Goal: Find specific page/section: Find specific page/section

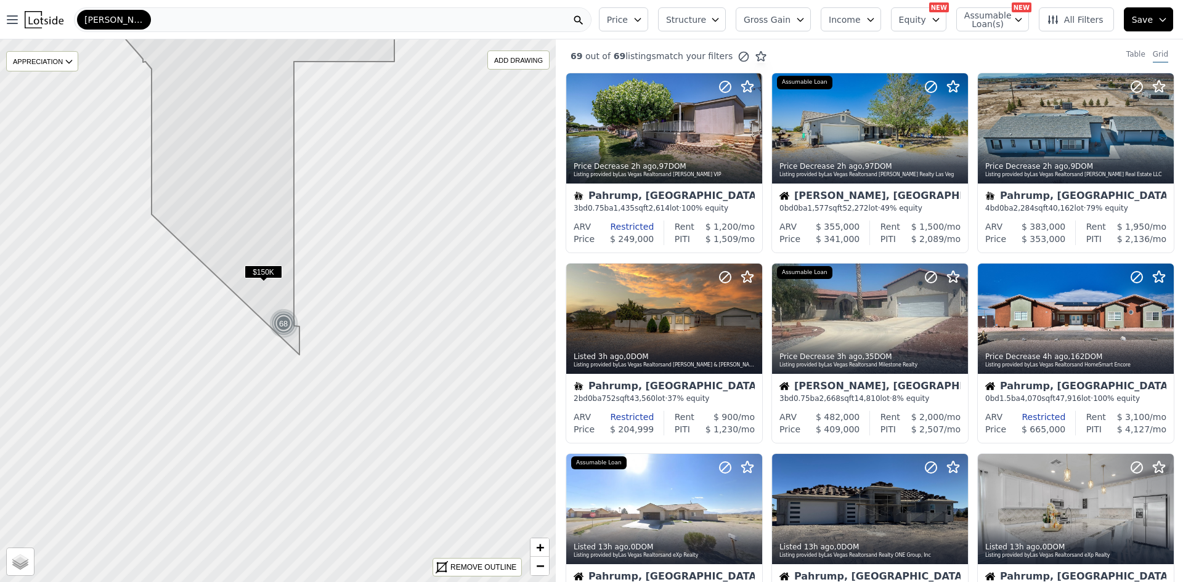
click at [200, 22] on div "[PERSON_NAME]" at bounding box center [333, 19] width 518 height 25
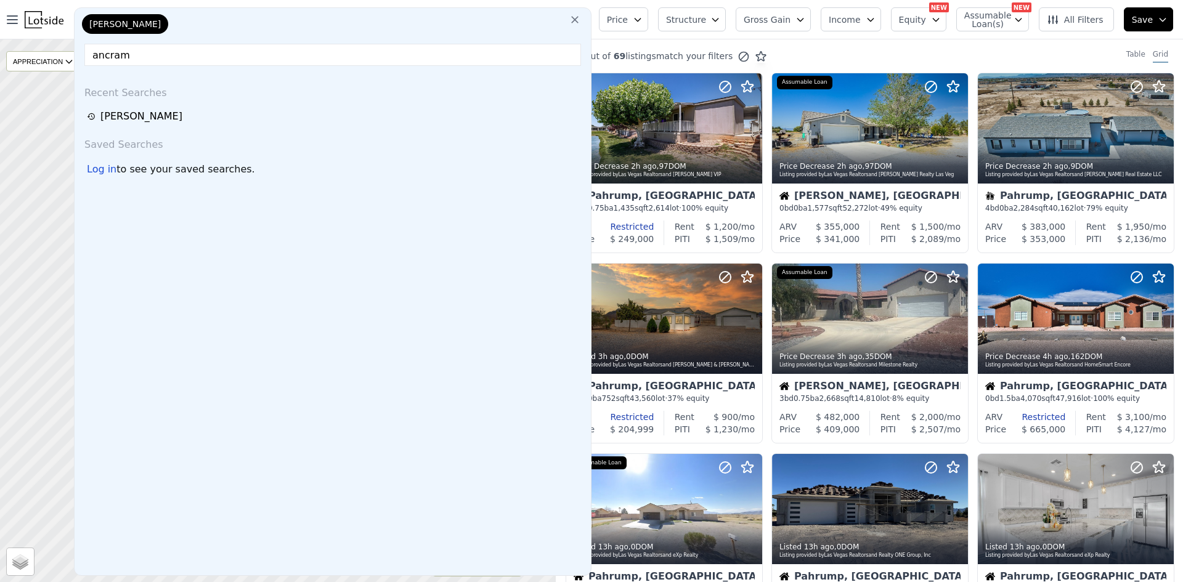
click at [183, 55] on input "ancram" at bounding box center [332, 55] width 497 height 22
type input "ancram"
click at [581, 24] on icon at bounding box center [575, 20] width 12 height 12
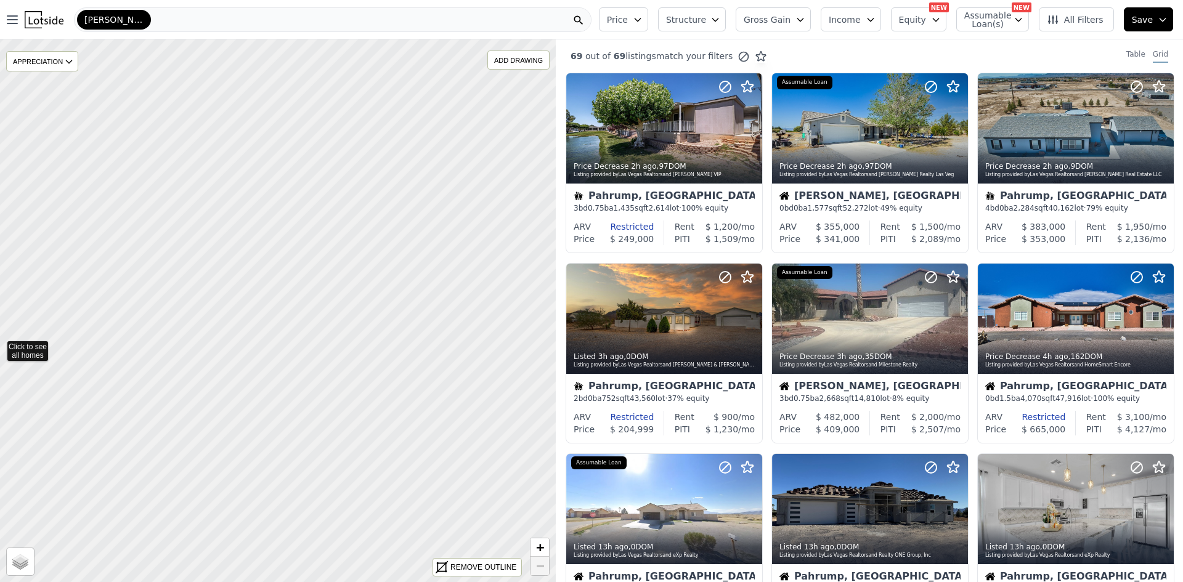
drag, startPoint x: 462, startPoint y: 212, endPoint x: 1, endPoint y: 345, distance: 480.3
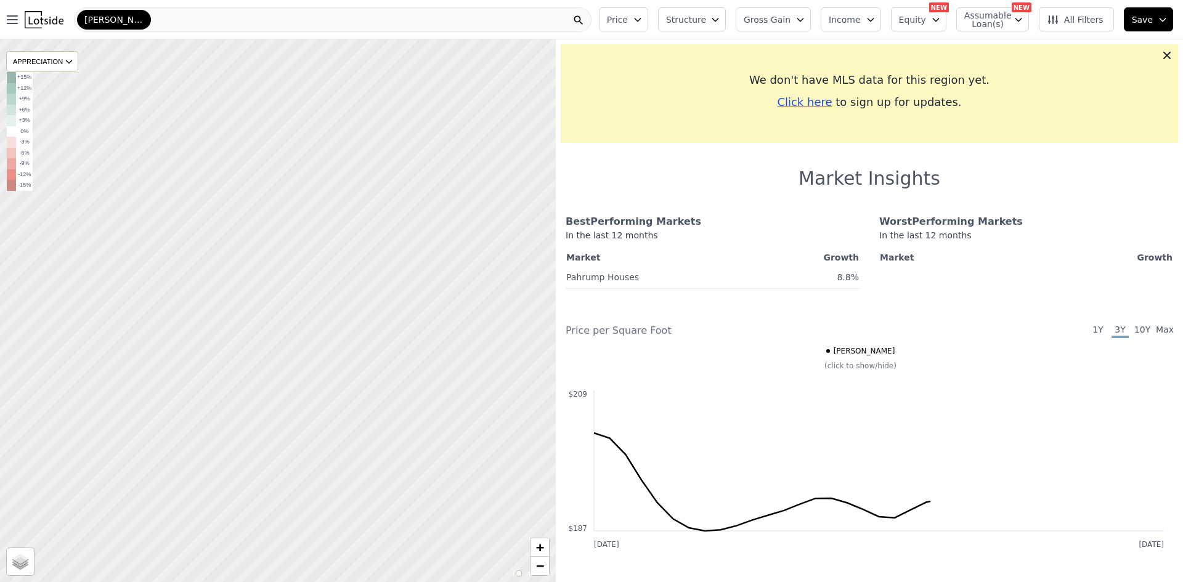
drag, startPoint x: 270, startPoint y: 258, endPoint x: 20, endPoint y: 297, distance: 252.7
click at [20, 297] on div at bounding box center [278, 310] width 667 height 651
drag, startPoint x: 211, startPoint y: 332, endPoint x: -195, endPoint y: 463, distance: 426.8
click at [0, 463] on html "Open main menu [PERSON_NAME] Price Structure Gross Gain Income Equity NEW Assum…" at bounding box center [591, 291] width 1183 height 582
drag, startPoint x: 460, startPoint y: 190, endPoint x: -250, endPoint y: 373, distance: 733.2
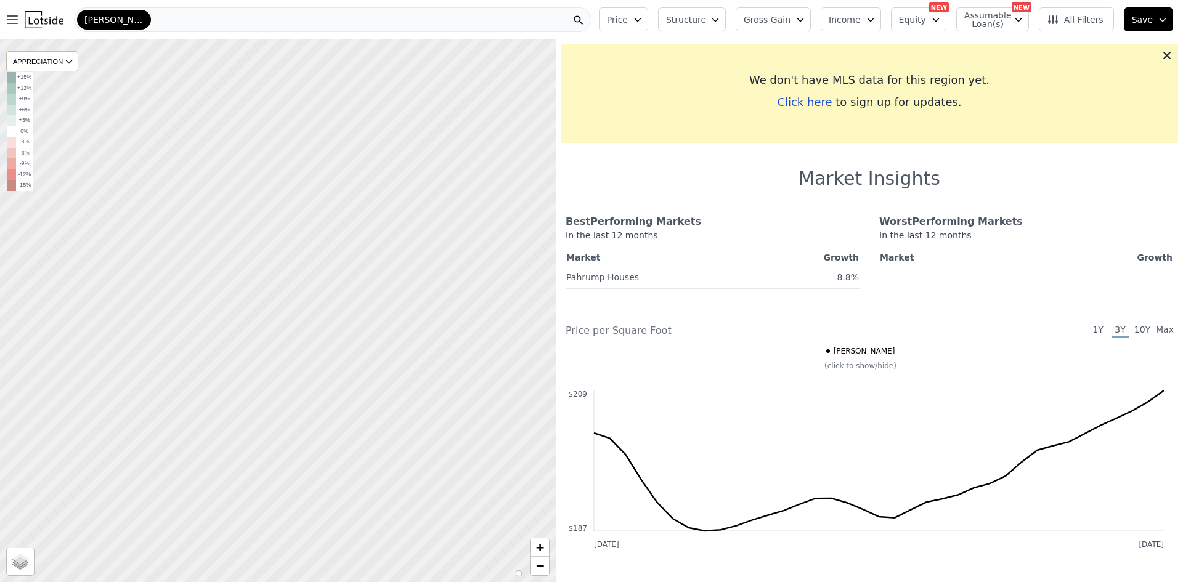
click at [0, 373] on html "Open main menu [PERSON_NAME] Price Structure Gross Gain Income Equity NEW Assum…" at bounding box center [591, 291] width 1183 height 582
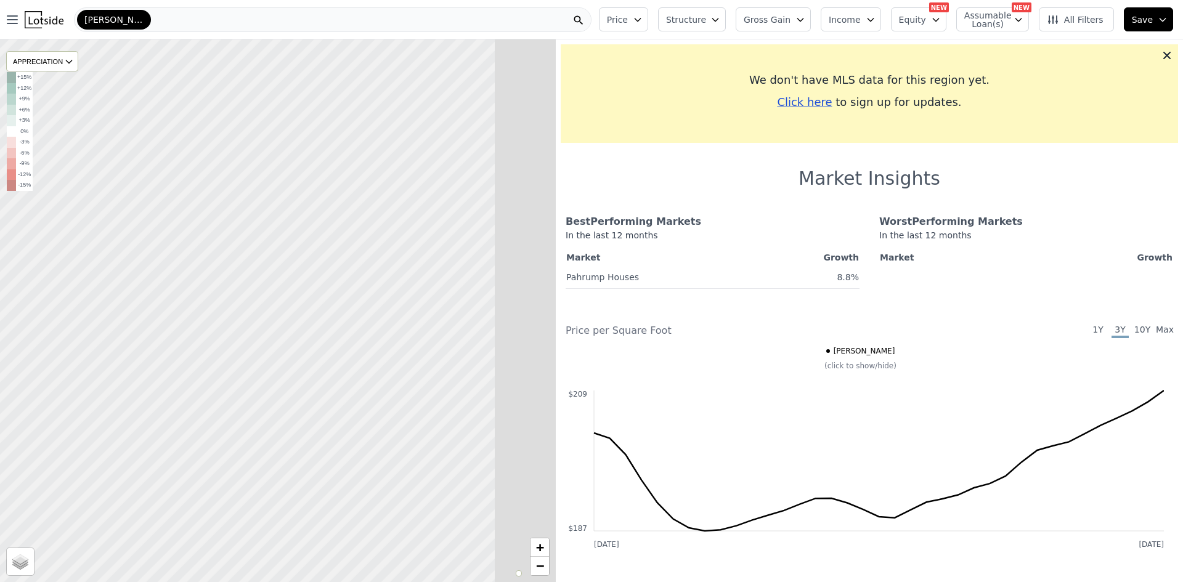
drag, startPoint x: 508, startPoint y: 217, endPoint x: -364, endPoint y: 457, distance: 905.2
click at [0, 457] on html "Open main menu [PERSON_NAME] Price Structure Gross Gain Income Equity NEW Assum…" at bounding box center [591, 291] width 1183 height 582
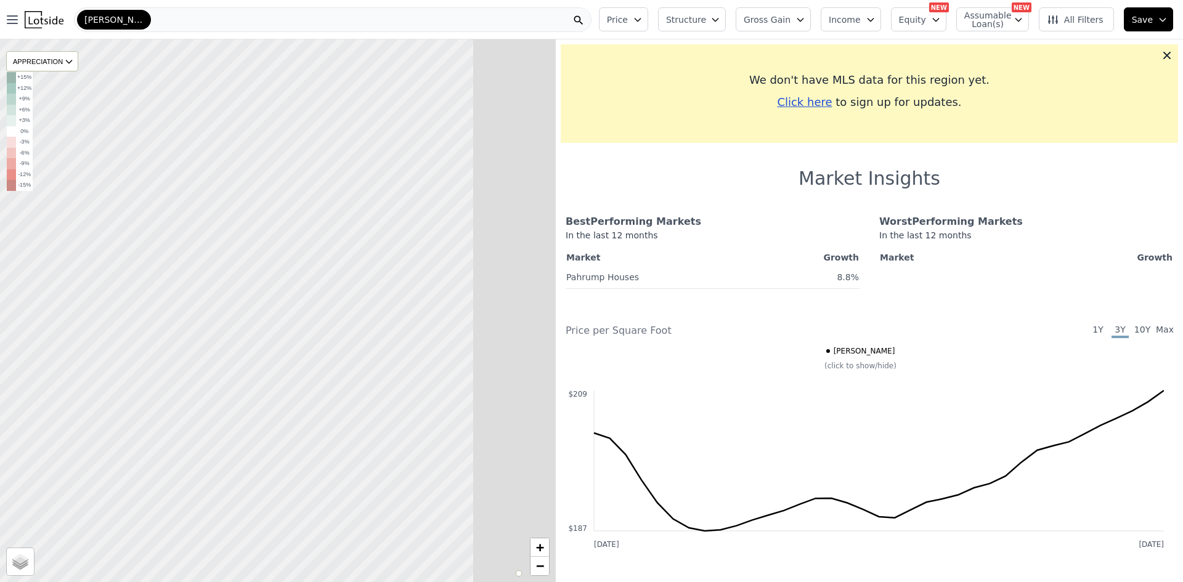
drag, startPoint x: 475, startPoint y: 221, endPoint x: -349, endPoint y: 377, distance: 839.3
click at [0, 377] on html "Open main menu [PERSON_NAME] Price Structure Gross Gain Income Equity NEW Assum…" at bounding box center [591, 291] width 1183 height 582
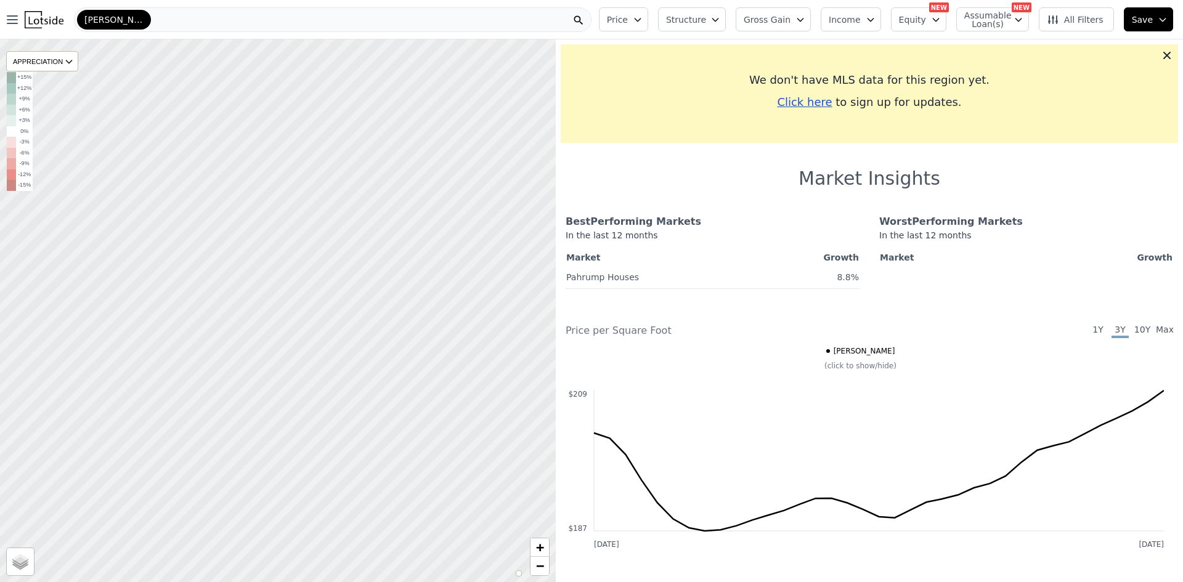
drag, startPoint x: 485, startPoint y: 212, endPoint x: -228, endPoint y: 362, distance: 728.7
click at [0, 362] on html "Open main menu [PERSON_NAME] Price Structure Gross Gain Income Equity NEW Assum…" at bounding box center [591, 291] width 1183 height 582
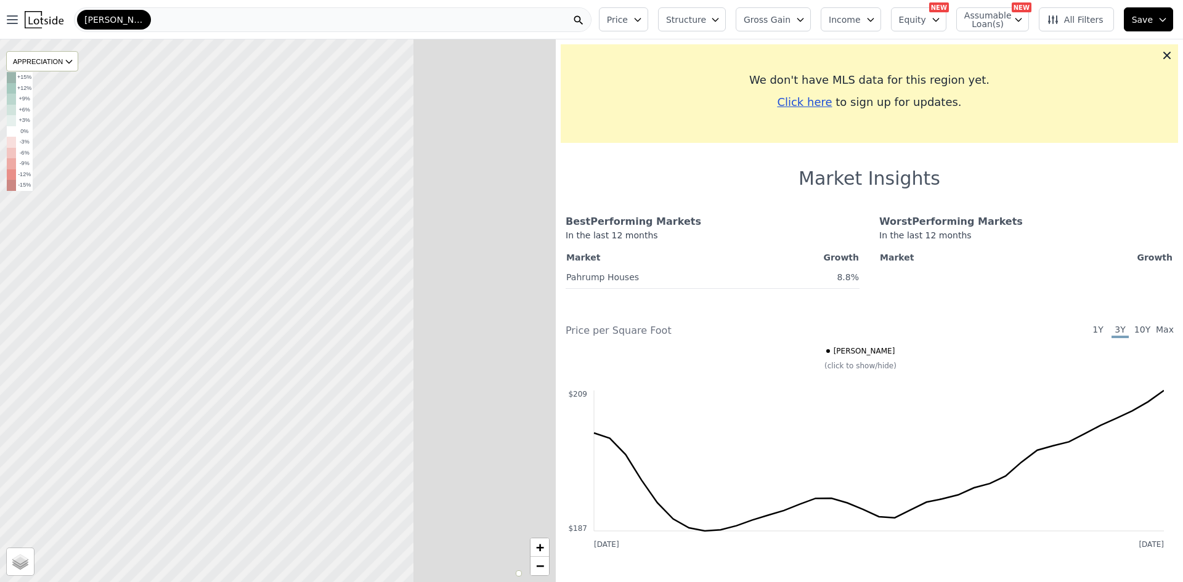
drag, startPoint x: 445, startPoint y: 213, endPoint x: -215, endPoint y: 424, distance: 692.9
click at [0, 424] on html "Open main menu [PERSON_NAME] Price Structure Gross Gain Income Equity NEW Assum…" at bounding box center [591, 291] width 1183 height 582
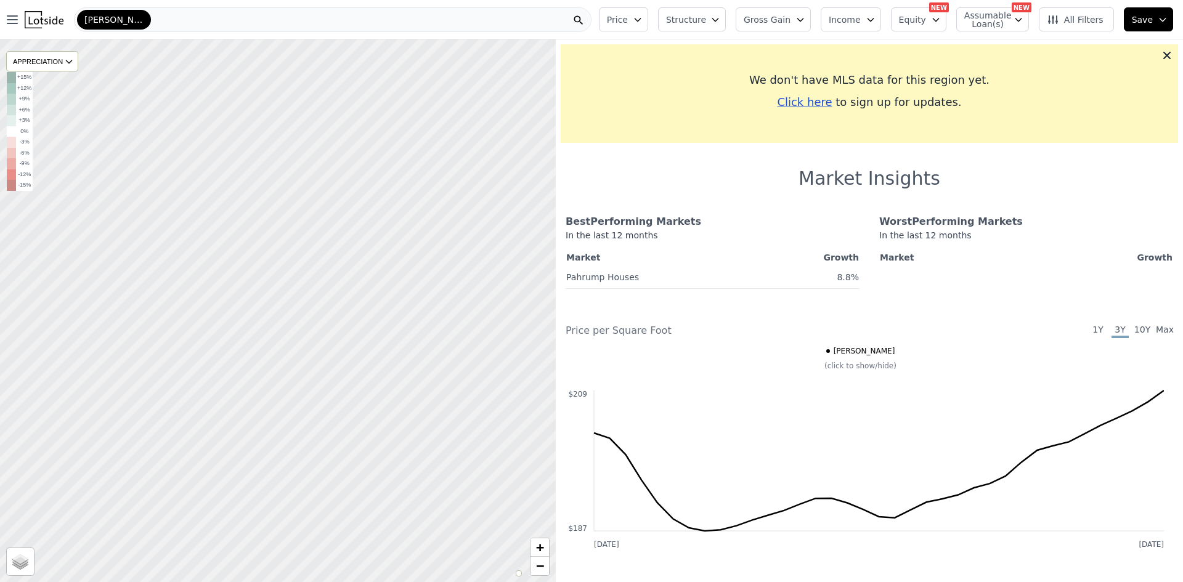
drag, startPoint x: 423, startPoint y: 223, endPoint x: 2, endPoint y: 284, distance: 425.9
click at [2, 284] on div at bounding box center [236, 319] width 667 height 651
drag, startPoint x: 547, startPoint y: 171, endPoint x: 25, endPoint y: 356, distance: 553.8
click at [31, 354] on div at bounding box center [245, 321] width 667 height 651
drag, startPoint x: 492, startPoint y: 243, endPoint x: -121, endPoint y: 396, distance: 631.6
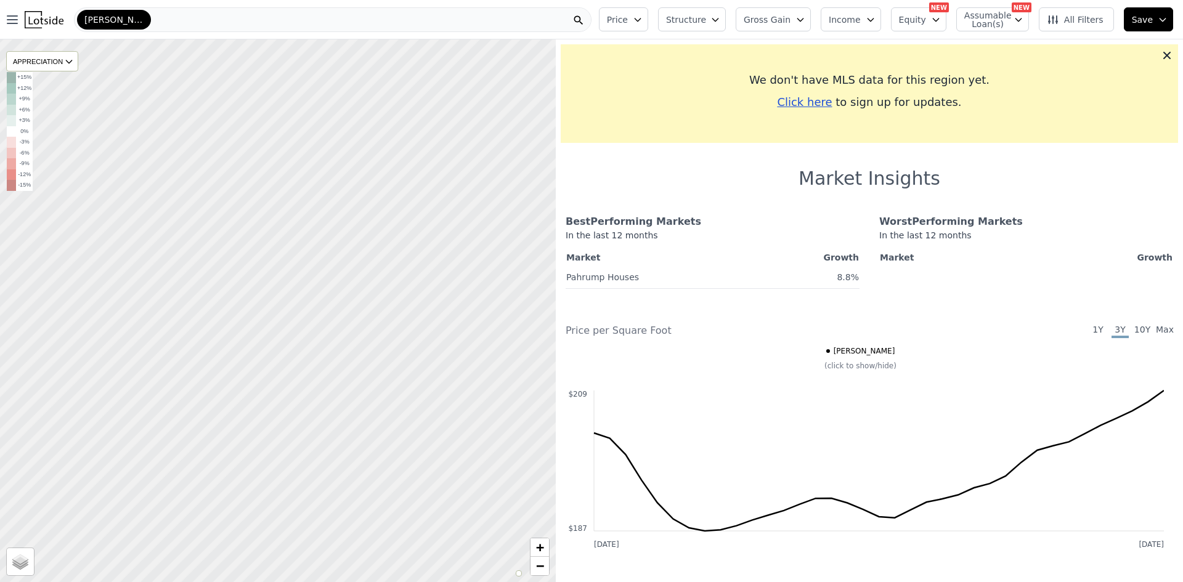
click at [0, 396] on html "Open main menu [PERSON_NAME] Price Structure Gross Gain Income Equity NEW Assum…" at bounding box center [591, 291] width 1183 height 582
drag, startPoint x: 441, startPoint y: 242, endPoint x: -222, endPoint y: 361, distance: 673.9
click at [0, 361] on html "Open main menu [PERSON_NAME] Price Structure Gross Gain Income Equity NEW Assum…" at bounding box center [591, 291] width 1183 height 582
click at [531, 569] on link "−" at bounding box center [540, 566] width 18 height 18
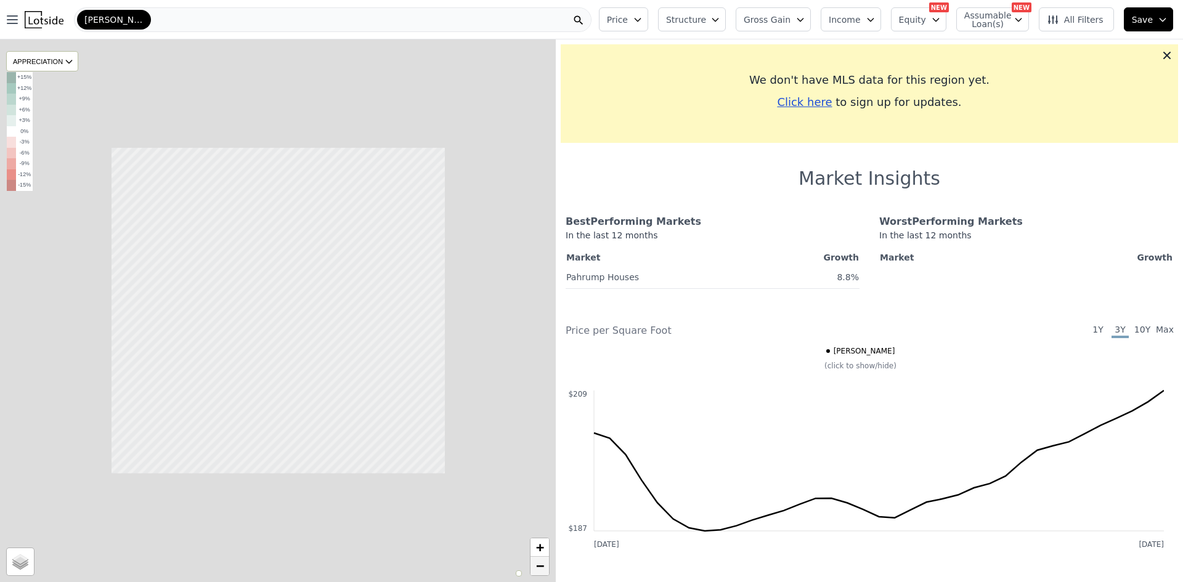
click at [531, 569] on link "−" at bounding box center [540, 566] width 18 height 18
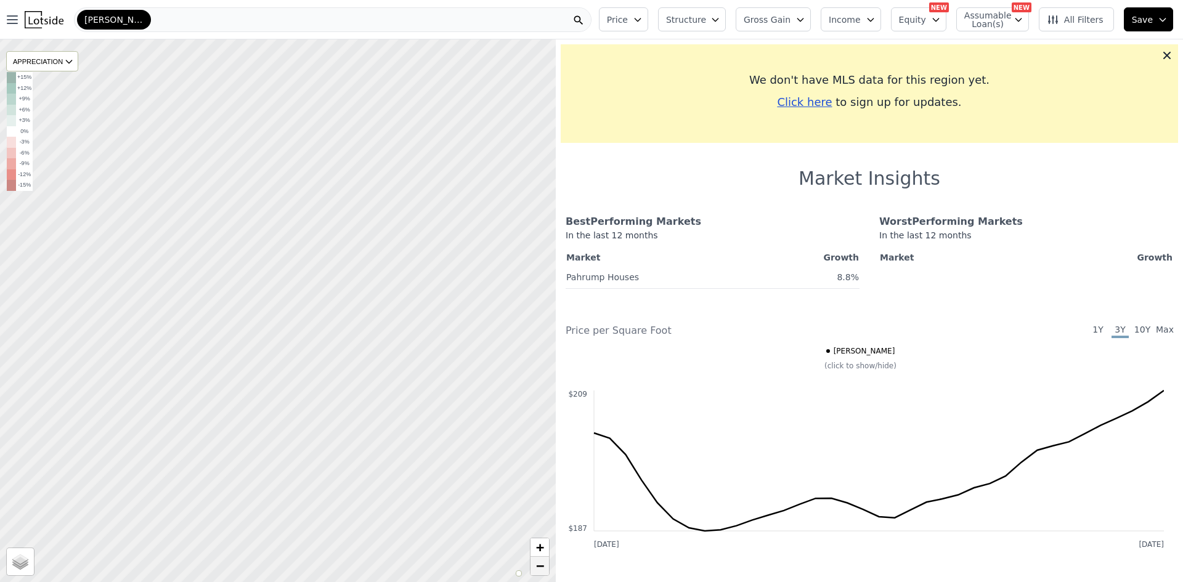
click at [533, 569] on link "−" at bounding box center [540, 566] width 18 height 18
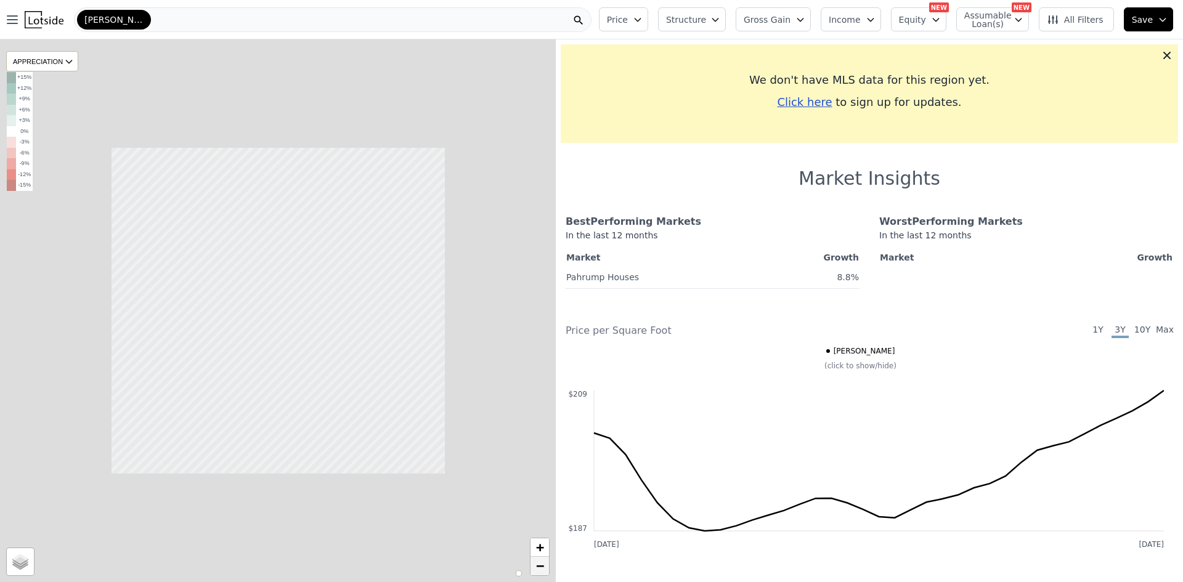
click at [534, 569] on link "−" at bounding box center [540, 566] width 18 height 18
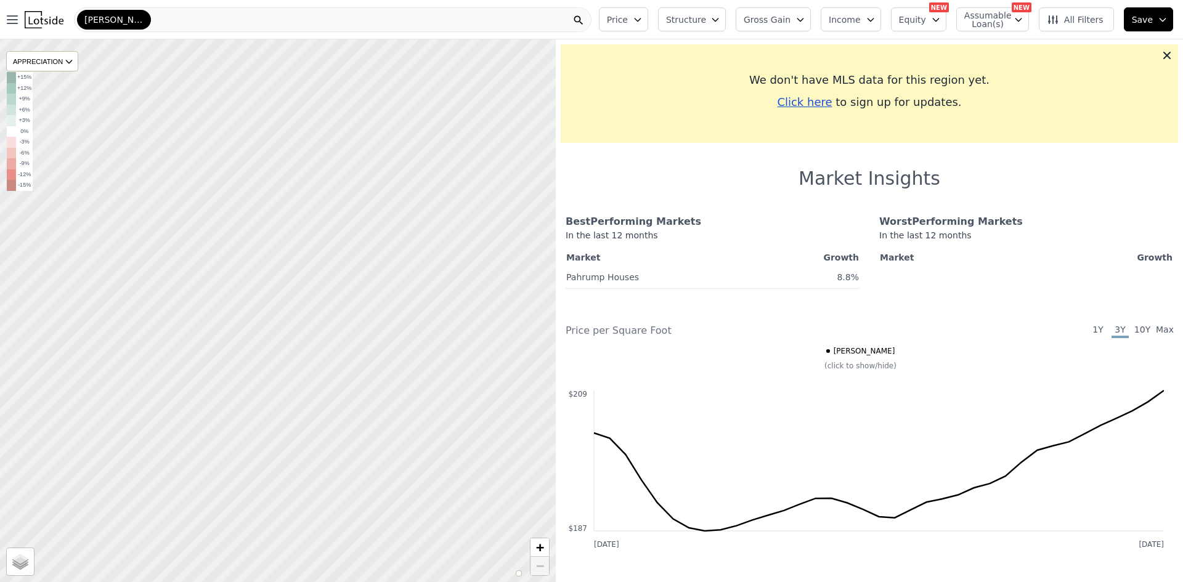
drag, startPoint x: 414, startPoint y: 294, endPoint x: -11, endPoint y: 216, distance: 431.7
click at [0, 216] on html "Open main menu [PERSON_NAME] Price Structure Gross Gain Income Equity NEW Assum…" at bounding box center [591, 291] width 1183 height 582
drag, startPoint x: 428, startPoint y: 169, endPoint x: 331, endPoint y: 311, distance: 171.6
click at [331, 311] on div at bounding box center [278, 311] width 667 height 651
drag, startPoint x: 238, startPoint y: 158, endPoint x: 336, endPoint y: 241, distance: 128.2
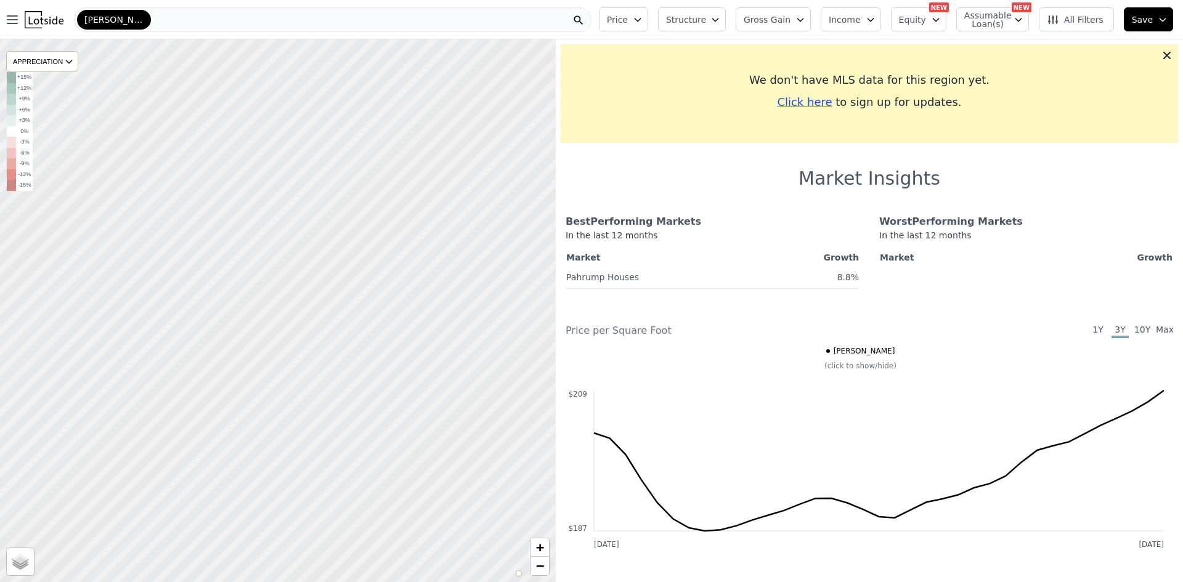
click at [336, 241] on div at bounding box center [278, 310] width 667 height 651
click at [306, 473] on div at bounding box center [278, 310] width 667 height 651
drag, startPoint x: 315, startPoint y: 481, endPoint x: 259, endPoint y: 367, distance: 127.1
click at [259, 367] on div at bounding box center [278, 310] width 667 height 651
click at [247, 340] on div at bounding box center [278, 310] width 667 height 651
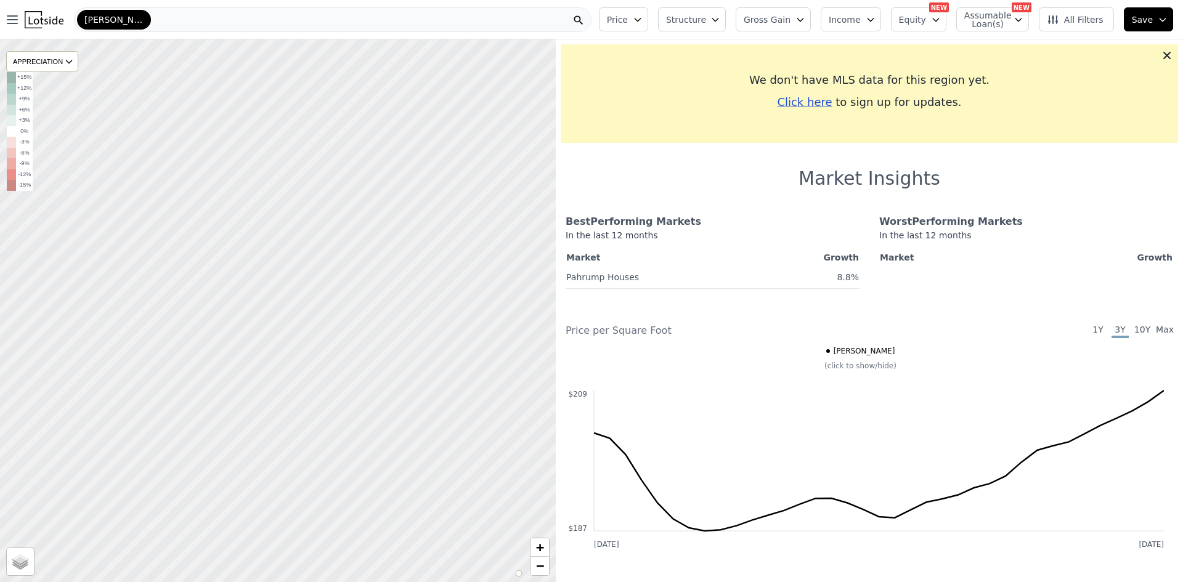
click at [234, 354] on div at bounding box center [278, 310] width 667 height 651
drag, startPoint x: 306, startPoint y: 391, endPoint x: 243, endPoint y: 299, distance: 110.9
click at [243, 299] on div at bounding box center [268, 296] width 667 height 651
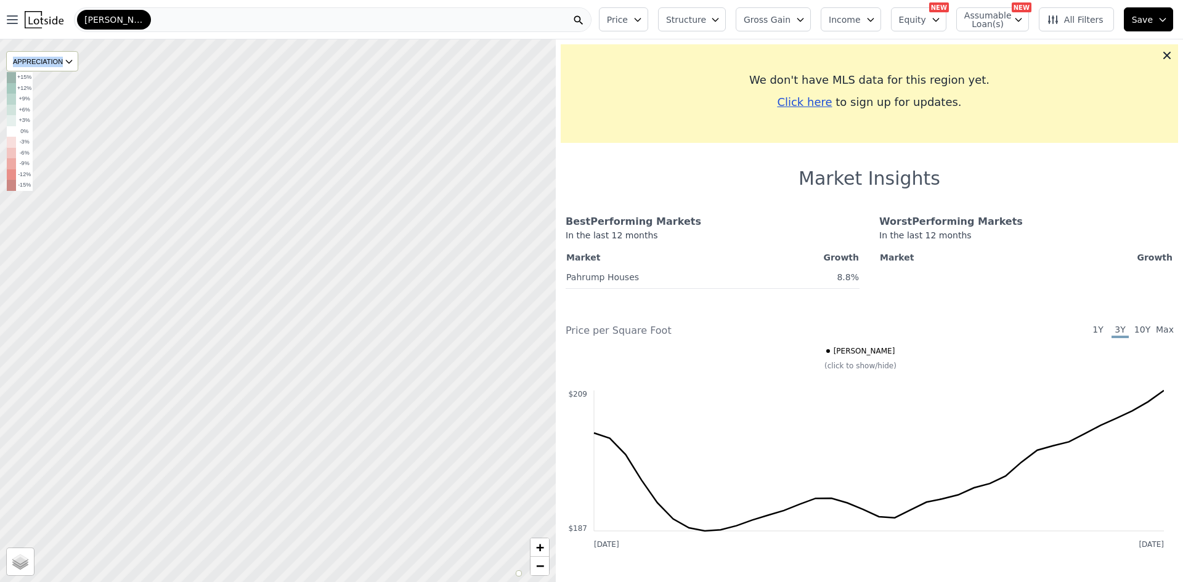
click at [245, 298] on div at bounding box center [278, 310] width 667 height 651
click at [1161, 52] on icon at bounding box center [1167, 55] width 12 height 12
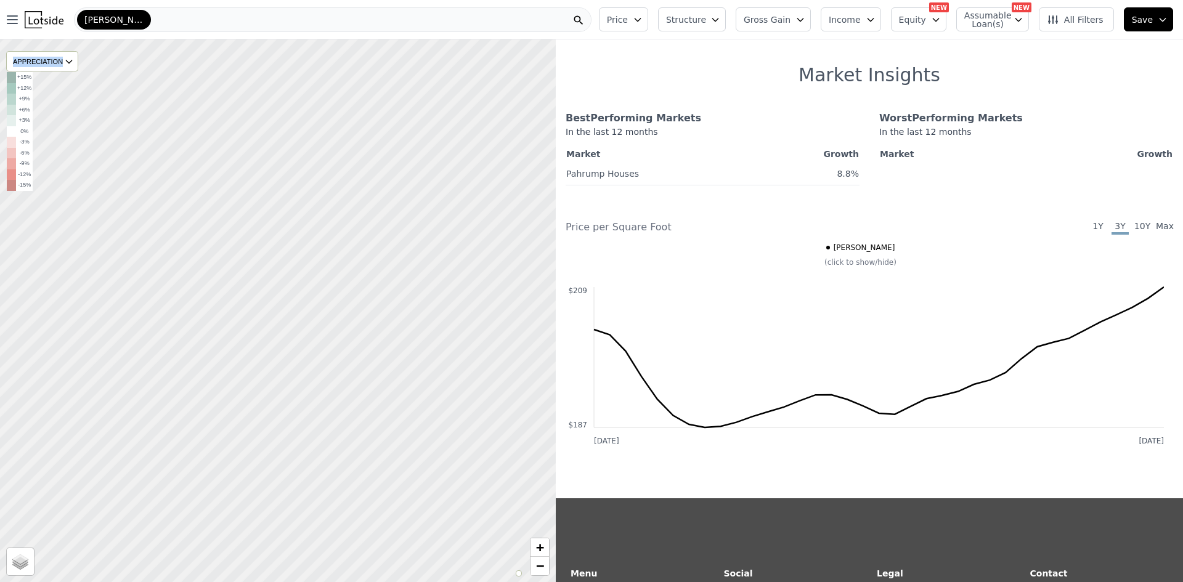
click at [249, 311] on div at bounding box center [278, 310] width 667 height 651
click at [236, 309] on div at bounding box center [278, 310] width 667 height 651
